Goal: Task Accomplishment & Management: Use online tool/utility

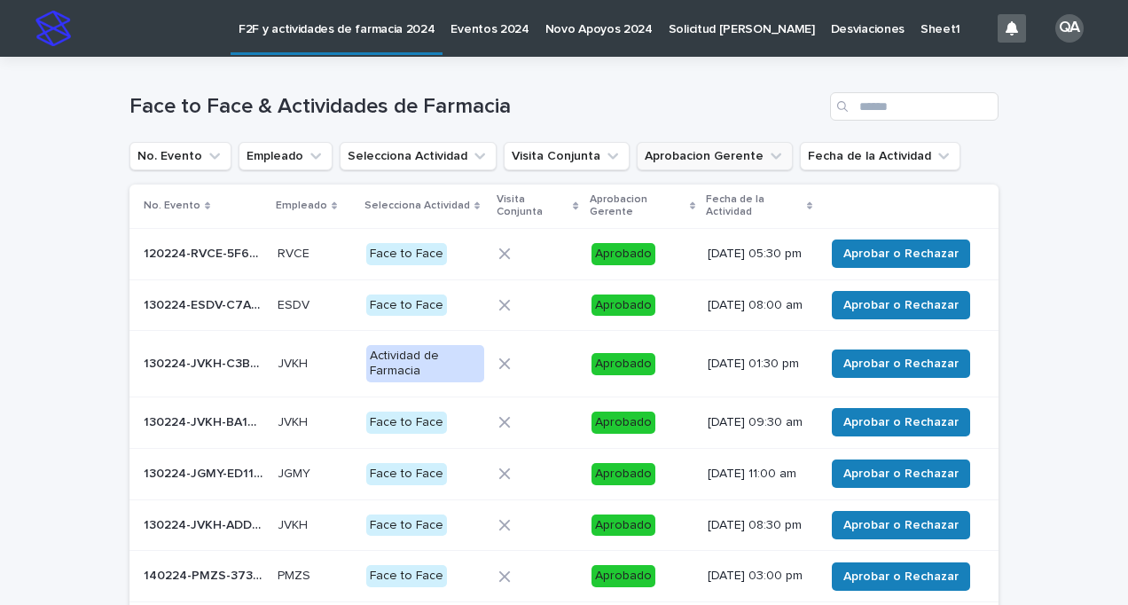
click at [770, 156] on icon "Aprobacion Gerente" at bounding box center [775, 156] width 11 height 6
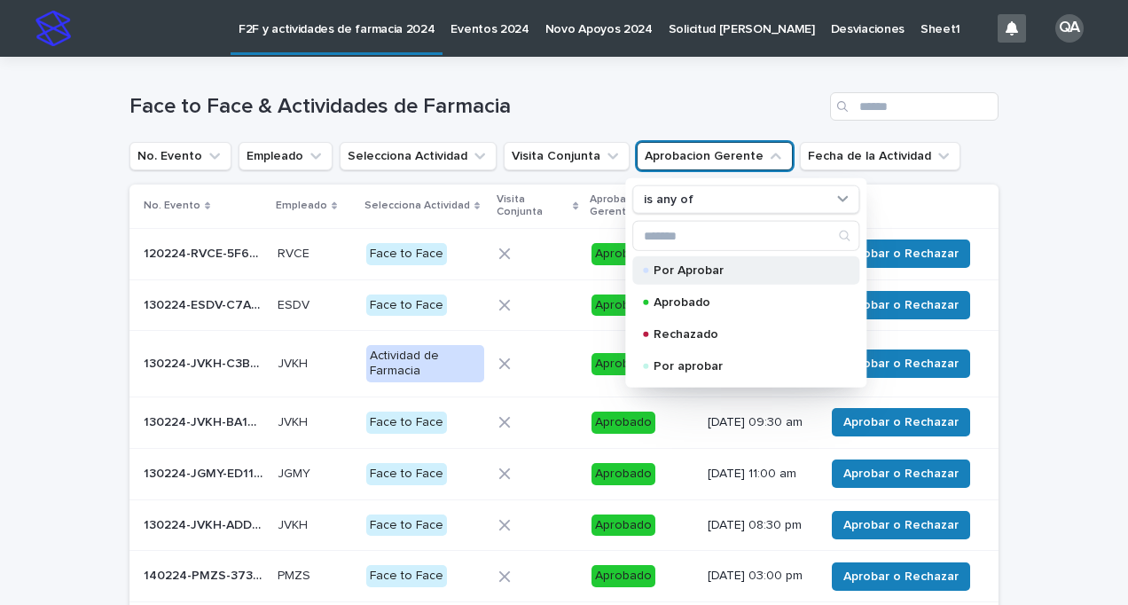
click at [711, 271] on p "Por Aprobar" at bounding box center [741, 270] width 177 height 12
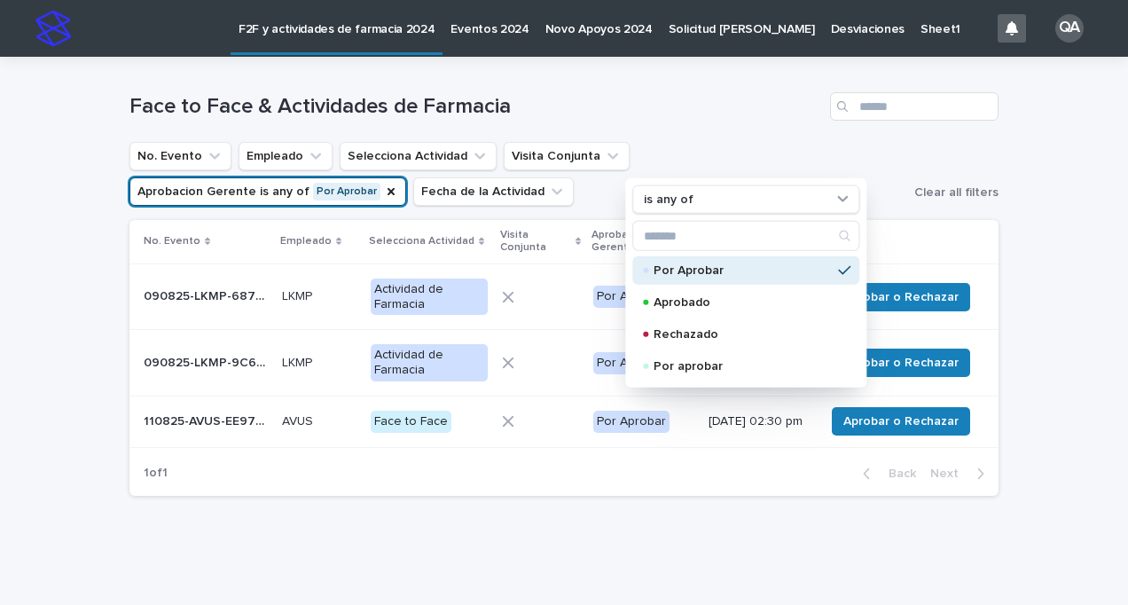
click at [986, 261] on th at bounding box center [907, 241] width 181 height 43
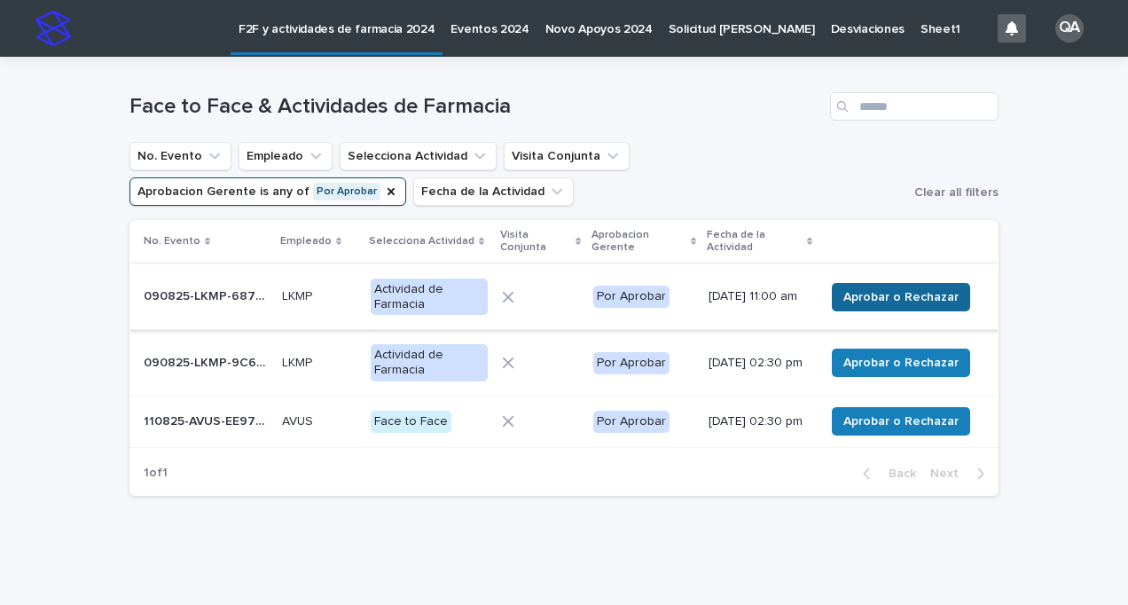
click at [939, 285] on button "Aprobar o Rechazar" at bounding box center [901, 297] width 138 height 28
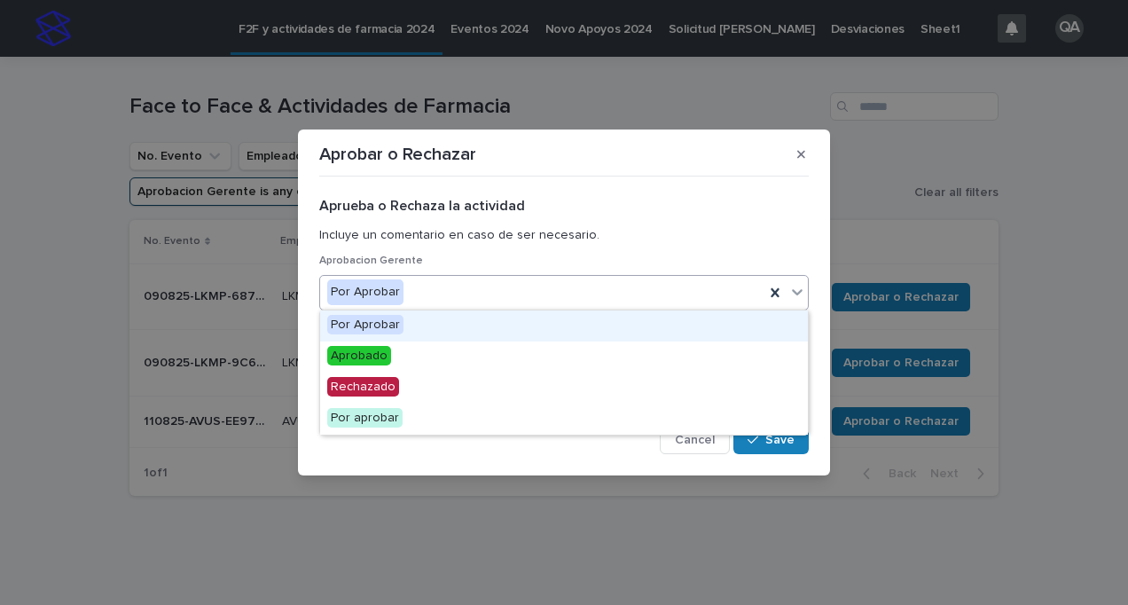
drag, startPoint x: 796, startPoint y: 301, endPoint x: 780, endPoint y: 329, distance: 31.8
click at [794, 305] on div at bounding box center [796, 292] width 21 height 32
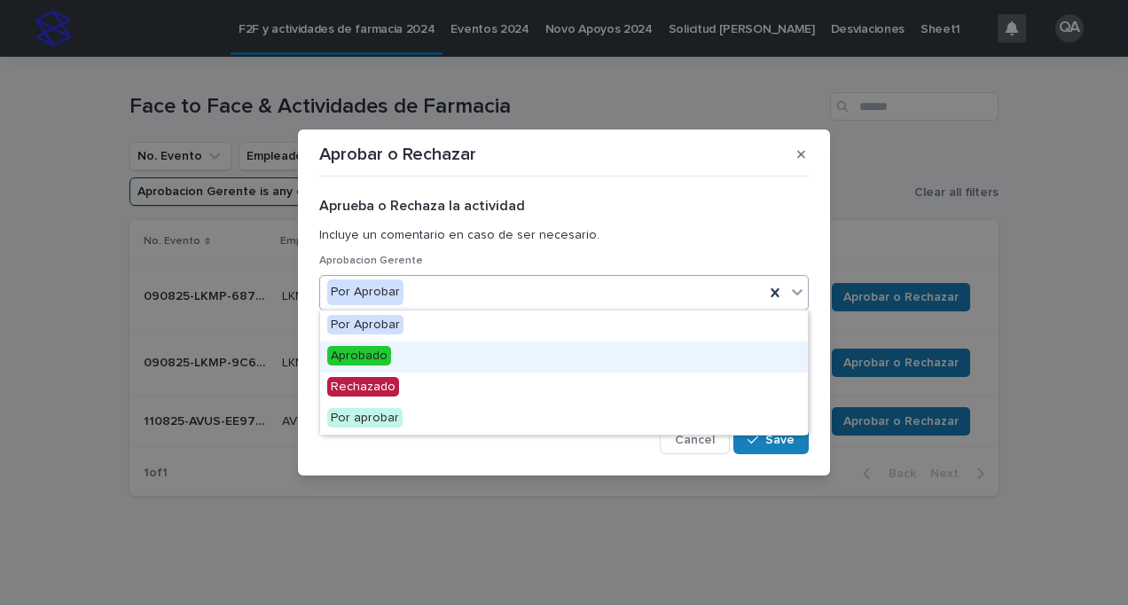
click at [465, 351] on div "Aprobado" at bounding box center [564, 356] width 488 height 31
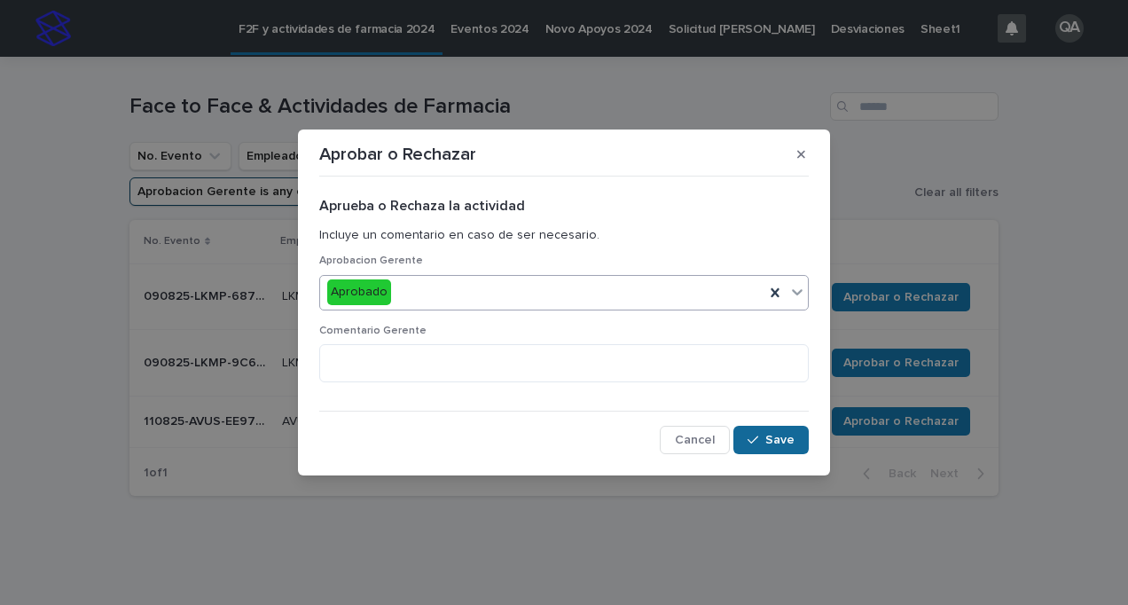
click at [786, 439] on span "Save" at bounding box center [779, 440] width 29 height 12
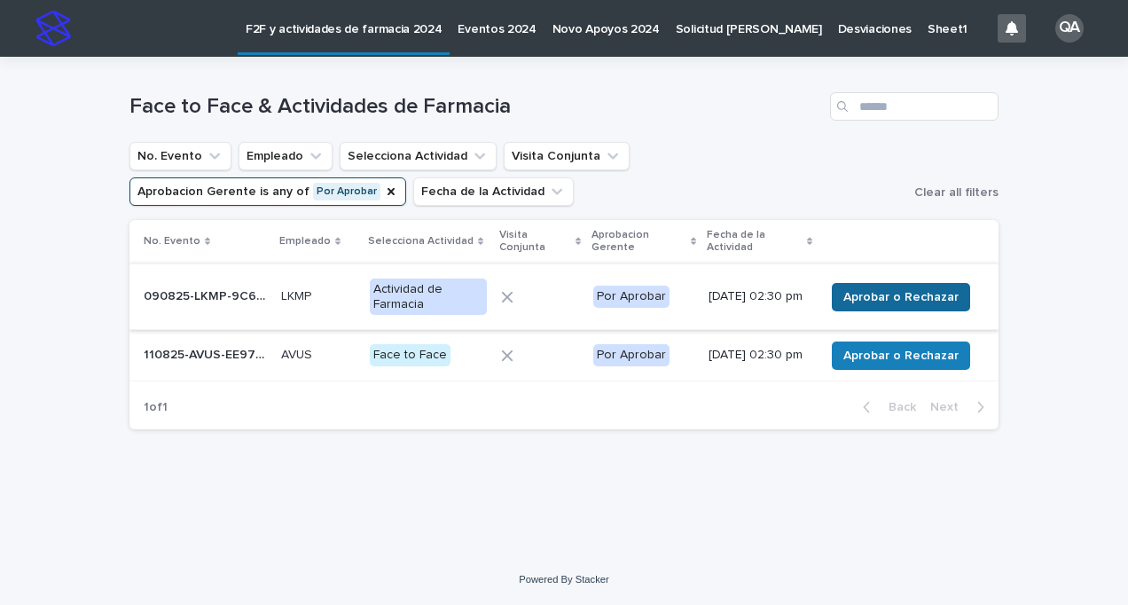
click at [882, 301] on span "Aprobar o Rechazar" at bounding box center [900, 297] width 115 height 18
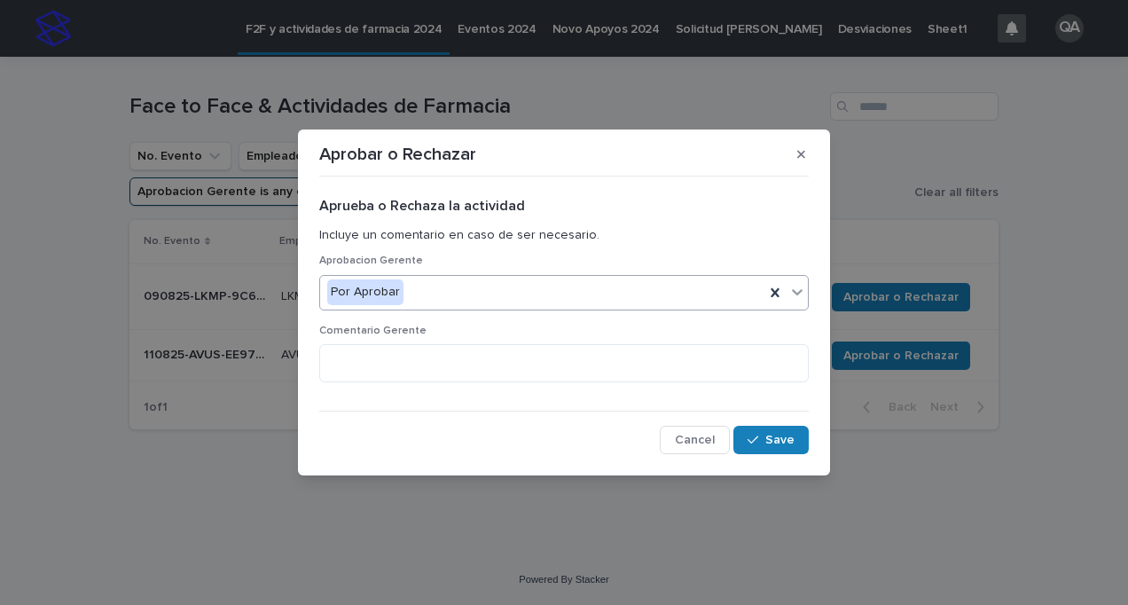
click at [801, 293] on icon at bounding box center [797, 292] width 18 height 18
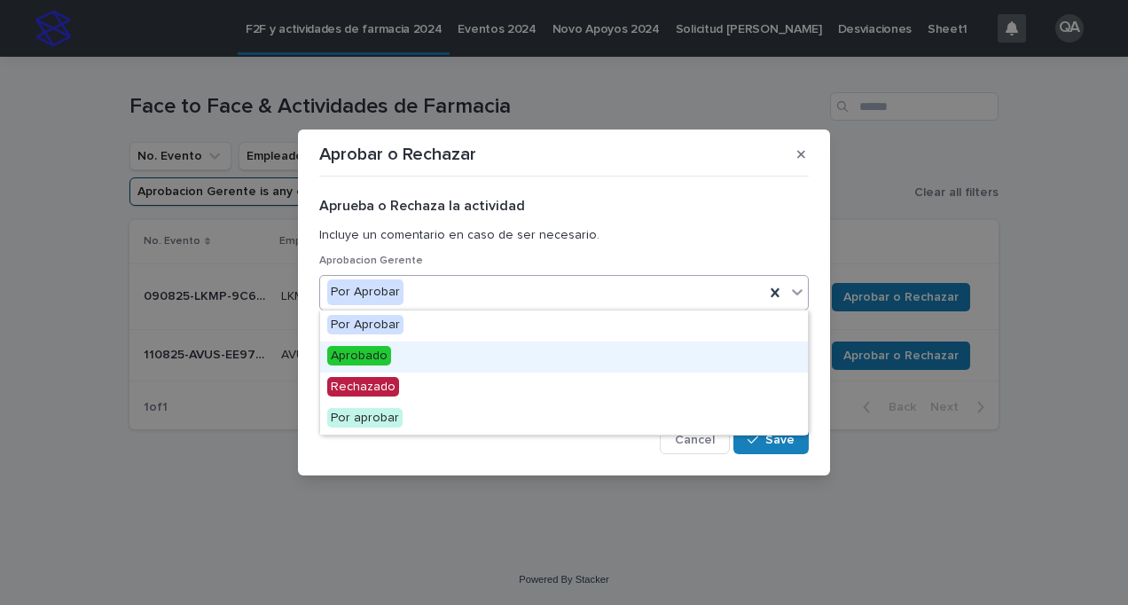
click at [469, 361] on div "Aprobado" at bounding box center [564, 356] width 488 height 31
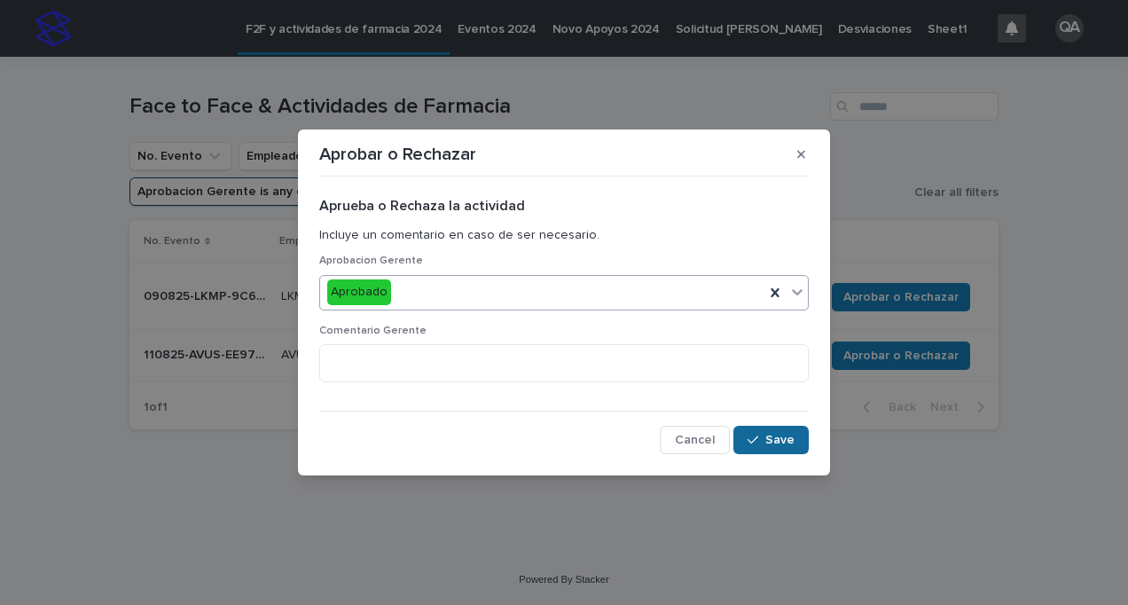
click at [761, 436] on div "button" at bounding box center [756, 440] width 18 height 12
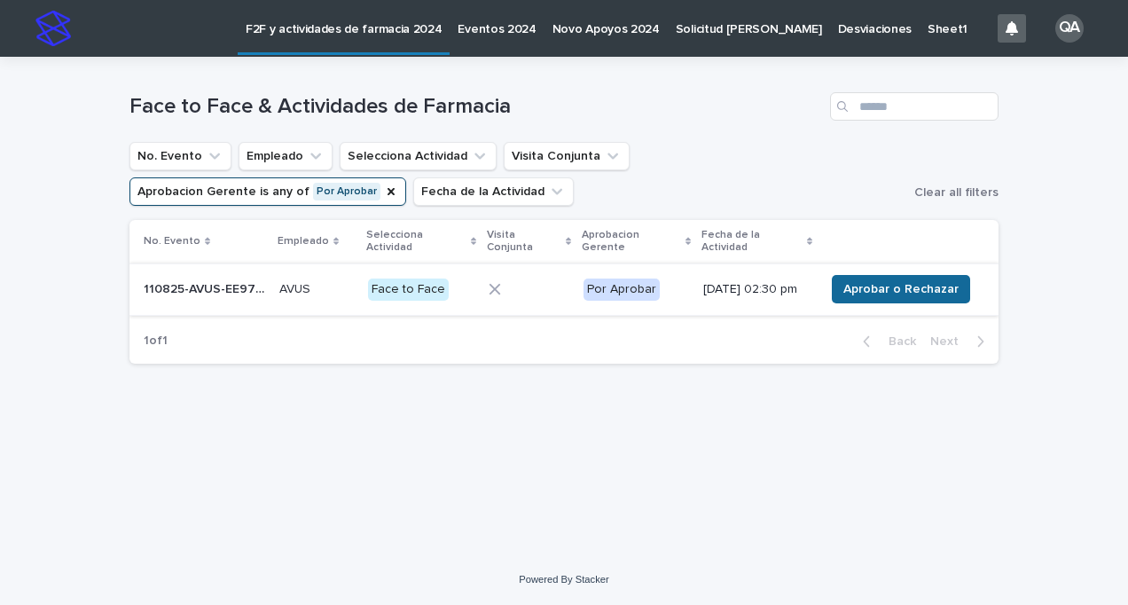
click at [895, 285] on span "Aprobar o Rechazar" at bounding box center [900, 289] width 115 height 18
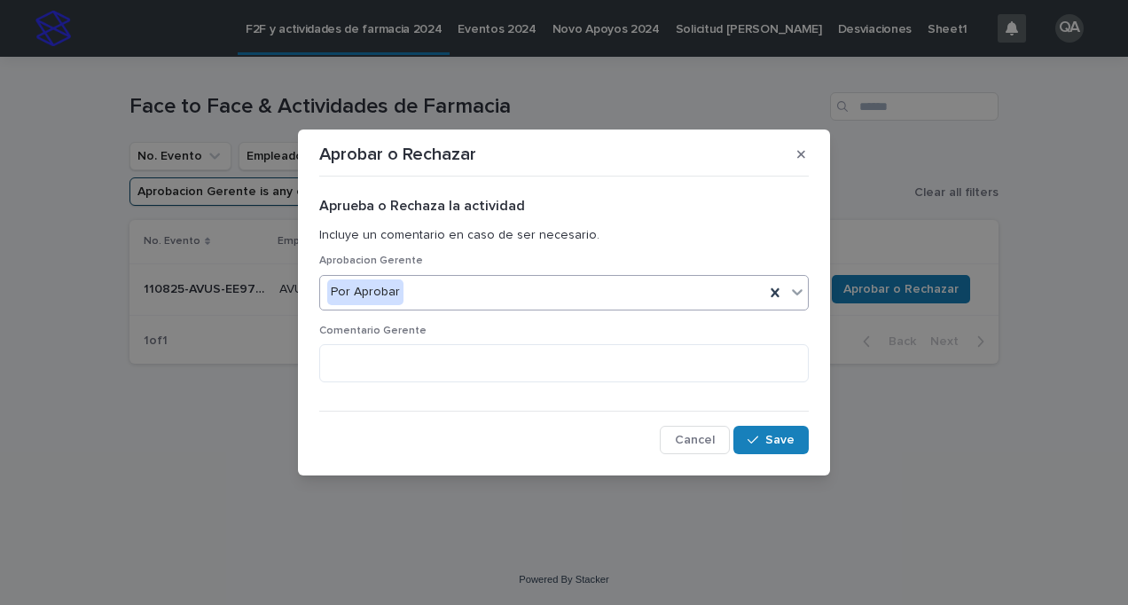
click at [803, 296] on icon at bounding box center [797, 292] width 18 height 18
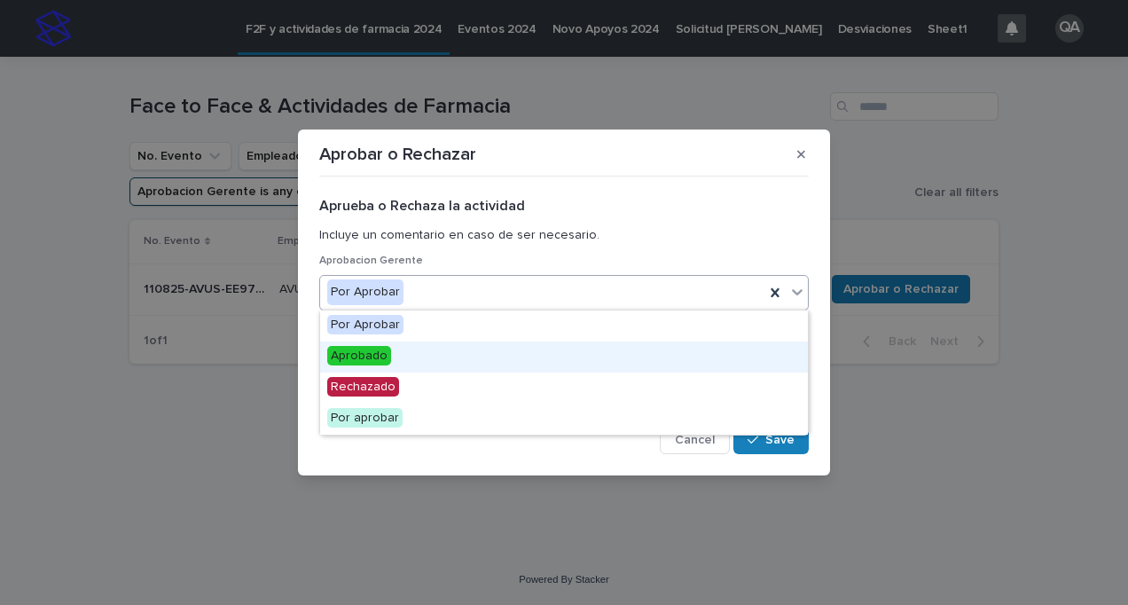
click at [547, 356] on div "Aprobado" at bounding box center [564, 356] width 488 height 31
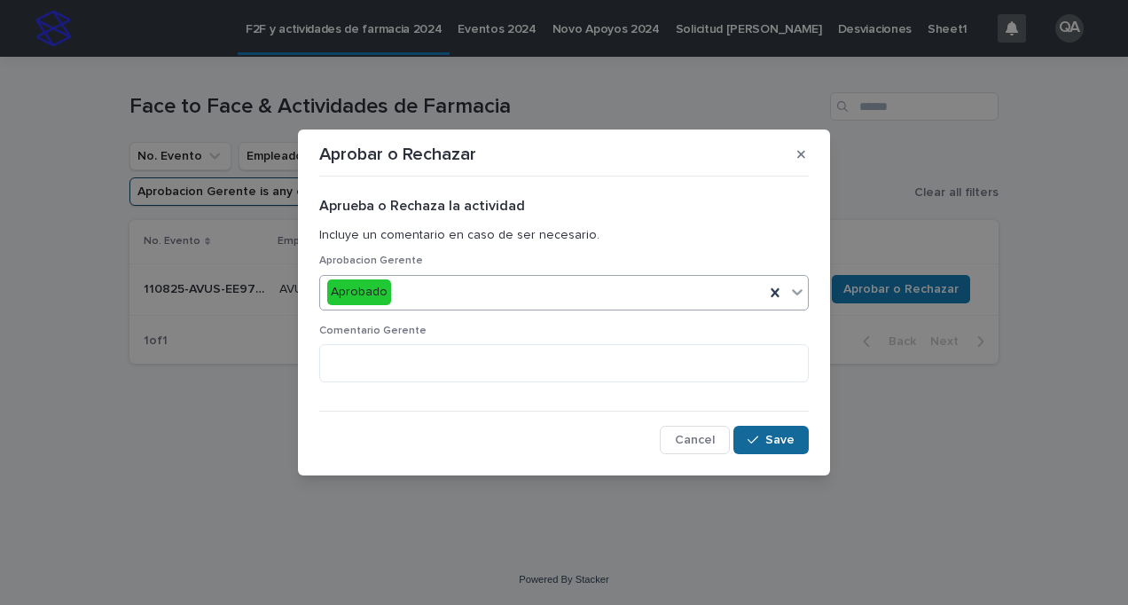
click at [777, 435] on span "Save" at bounding box center [779, 440] width 29 height 12
